Goal: Task Accomplishment & Management: Complete application form

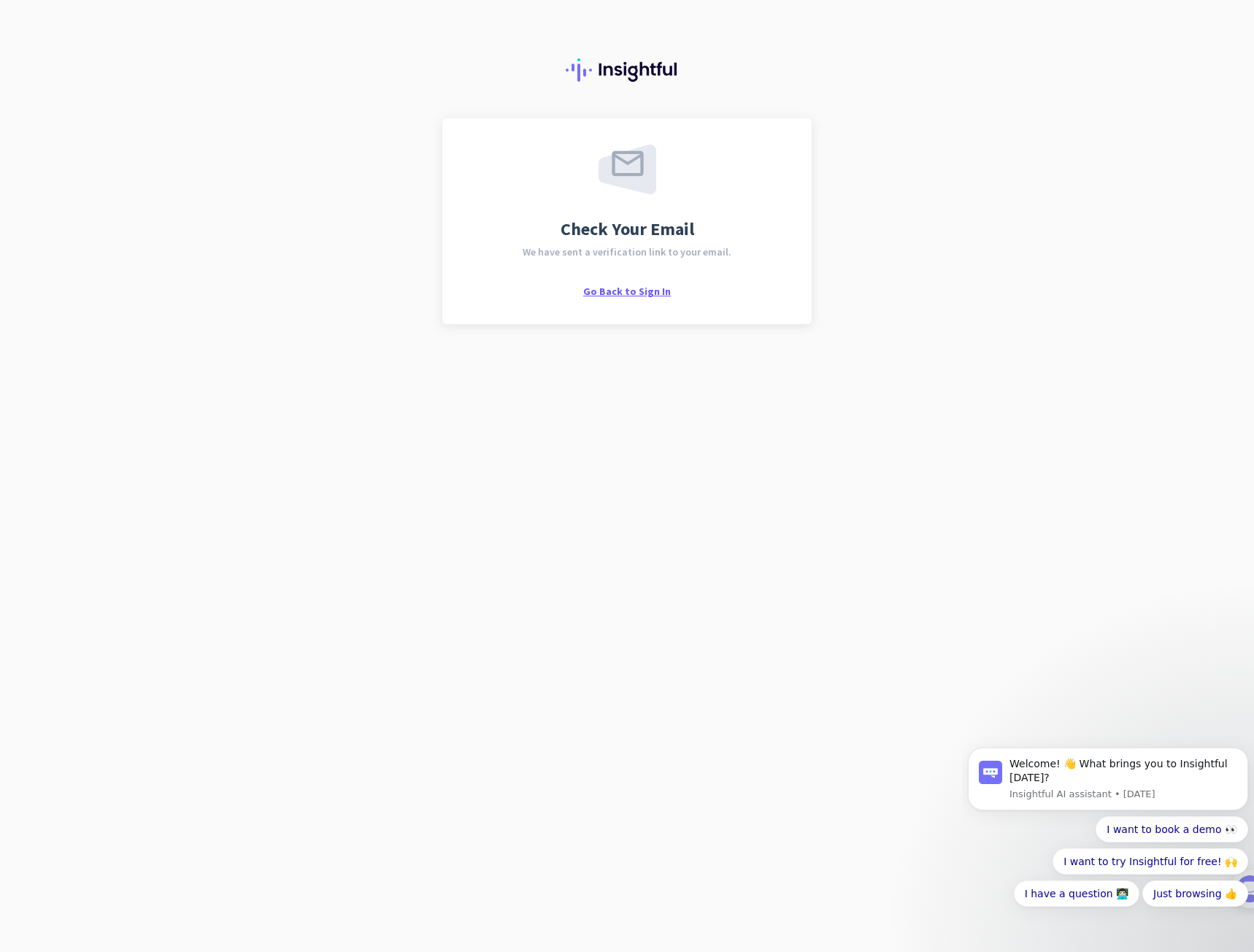
click at [635, 292] on span "Go Back to Sign In" at bounding box center [627, 292] width 88 height 13
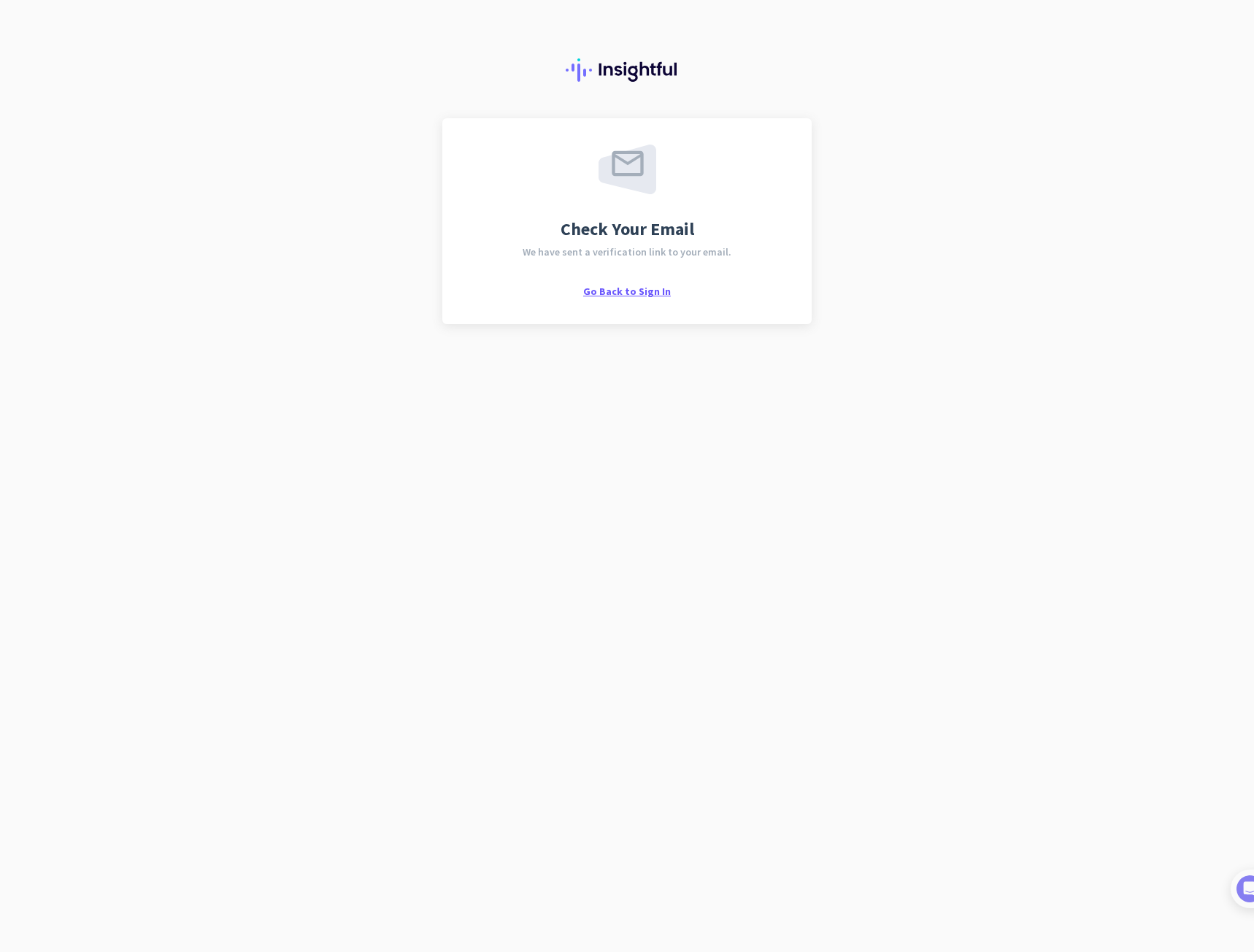
click at [661, 292] on span "Go Back to Sign In" at bounding box center [627, 292] width 88 height 13
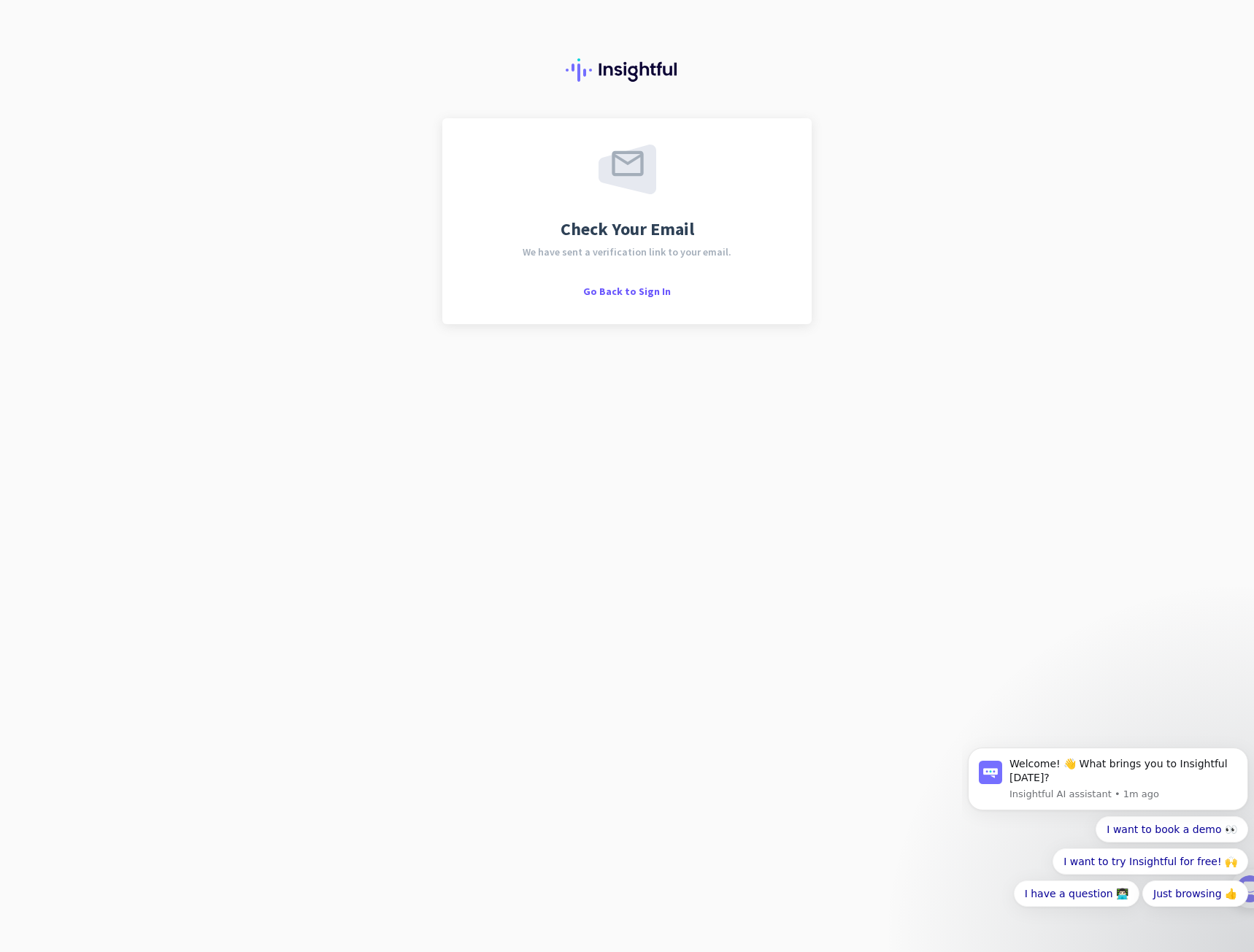
click at [639, 298] on div "Check Your Email We have sent a verification link to your email. Go Back to Sig…" at bounding box center [627, 220] width 369 height 206
click at [626, 288] on span "Go Back to Sign In" at bounding box center [627, 292] width 88 height 13
